Goal: Find specific page/section: Find specific page/section

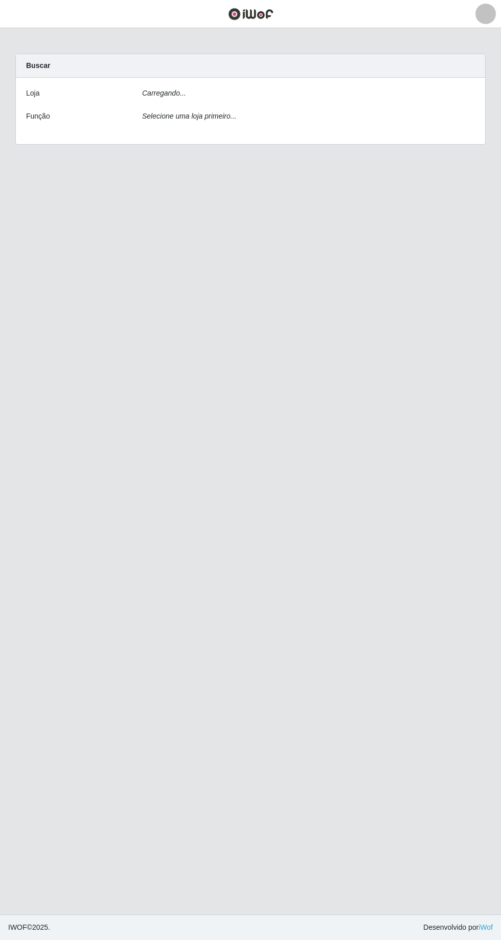
scroll to position [11, 0]
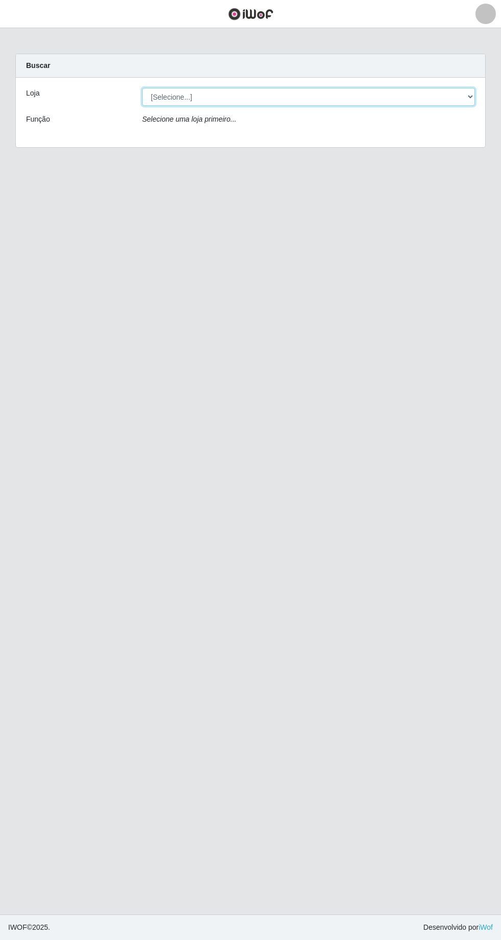
click at [163, 89] on select "[Selecione...] [GEOGRAPHIC_DATA] - [GEOGRAPHIC_DATA] - [GEOGRAPHIC_DATA] - [GEO…" at bounding box center [308, 97] width 333 height 18
select select "508"
click at [142, 88] on select "[Selecione...] [GEOGRAPHIC_DATA] - [GEOGRAPHIC_DATA] - [GEOGRAPHIC_DATA] - [GEO…" at bounding box center [308, 97] width 333 height 18
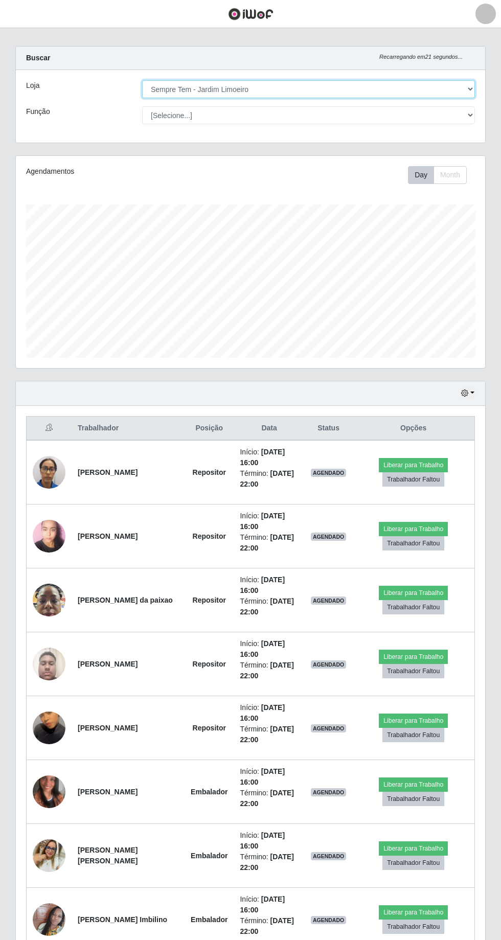
scroll to position [0, 0]
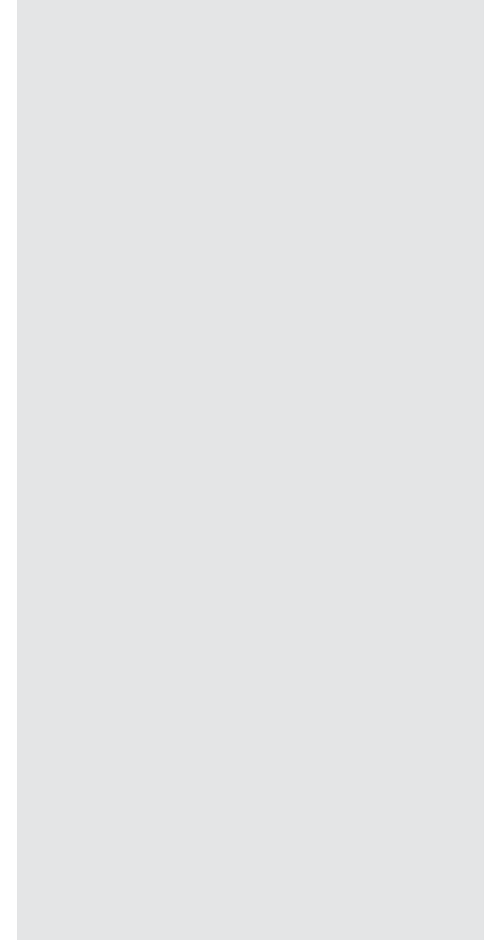
scroll to position [52, 0]
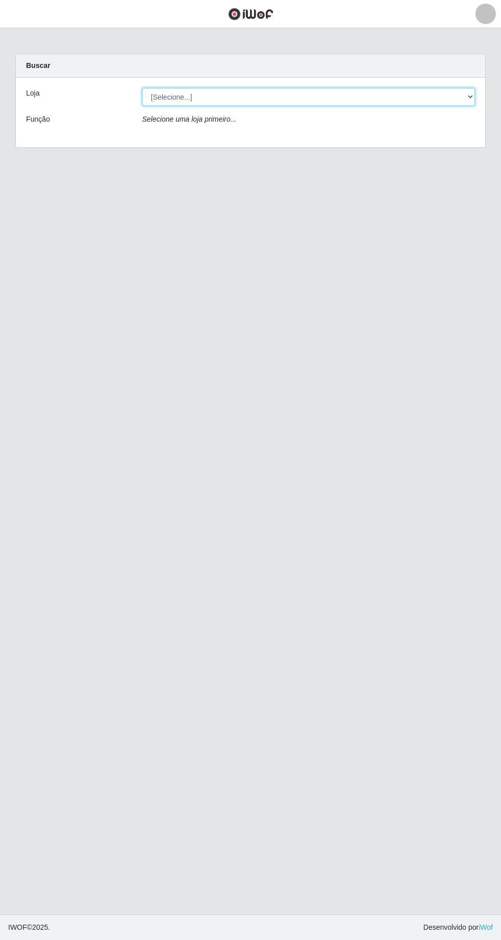
click at [149, 101] on select "[Selecione...] [GEOGRAPHIC_DATA] - [GEOGRAPHIC_DATA] - [GEOGRAPHIC_DATA] - [GEO…" at bounding box center [308, 97] width 333 height 18
select select "508"
click at [142, 88] on select "[Selecione...] [GEOGRAPHIC_DATA] - [GEOGRAPHIC_DATA] - [GEOGRAPHIC_DATA] - [GEO…" at bounding box center [308, 97] width 333 height 18
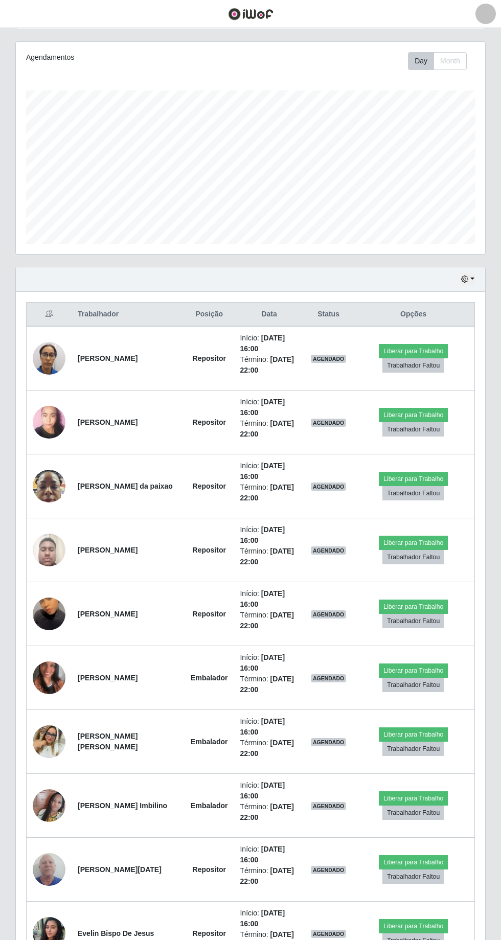
scroll to position [122, 0]
